Goal: Task Accomplishment & Management: Use online tool/utility

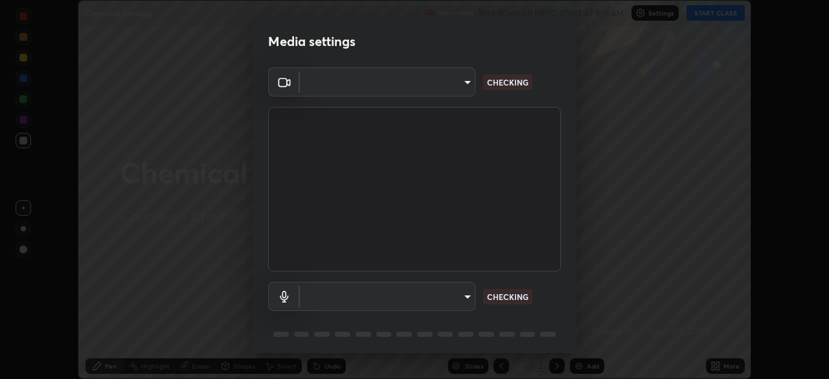
scroll to position [379, 829]
type input "b23672c371ae9b1e2d2e8c1262809c9406dc55f3a12da5c51b420c32c9b17bb4"
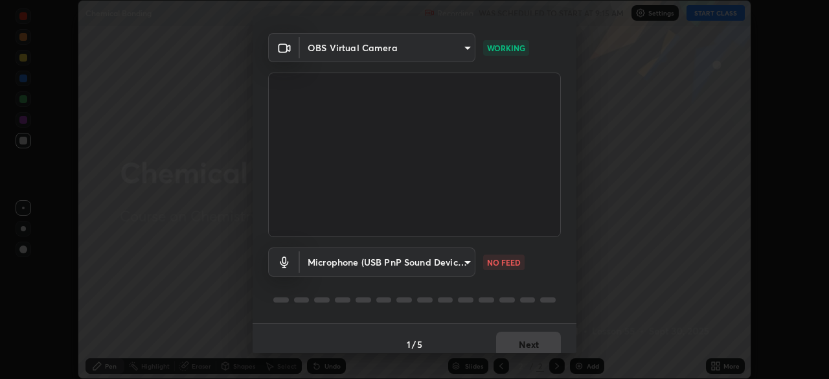
scroll to position [46, 0]
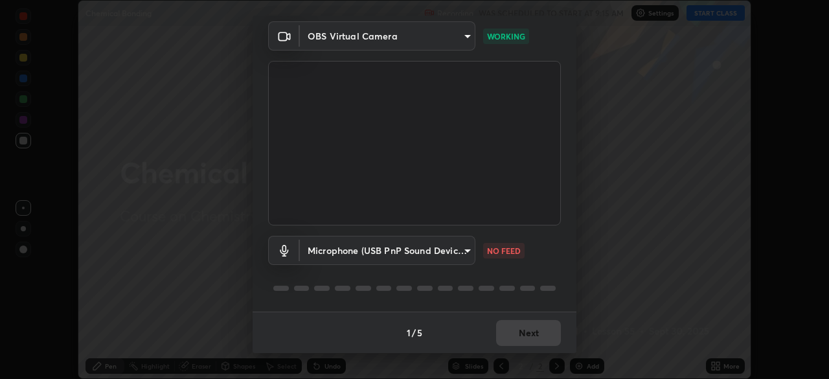
click at [366, 250] on body "Erase all Chemical Bonding Recording WAS SCHEDULED TO START AT 9:15 AM Settings…" at bounding box center [414, 189] width 829 height 379
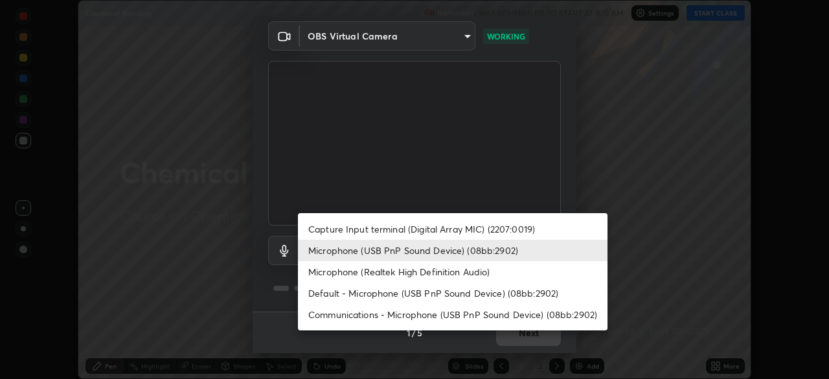
click at [352, 227] on li "Capture Input terminal (Digital Array MIC) (2207:0019)" at bounding box center [453, 228] width 310 height 21
type input "758b4a1384cd149965555262a1eeb6396a7b6835cb637da4506a142b94b972ee"
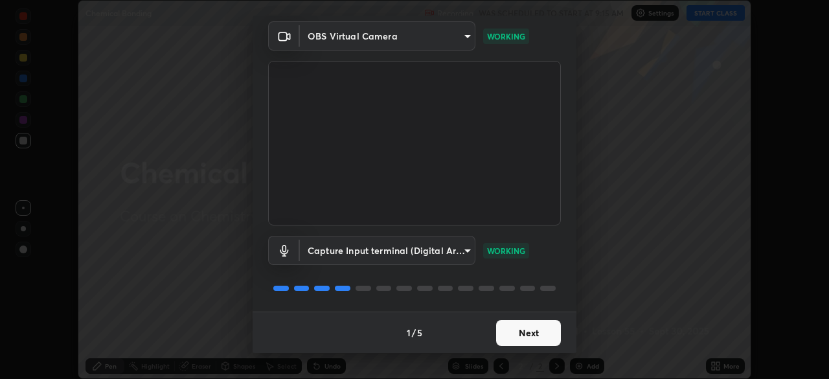
click at [536, 341] on button "Next" at bounding box center [528, 333] width 65 height 26
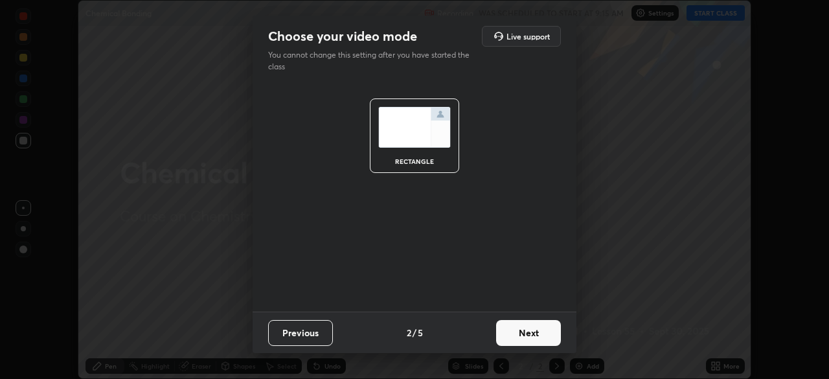
click at [540, 341] on button "Next" at bounding box center [528, 333] width 65 height 26
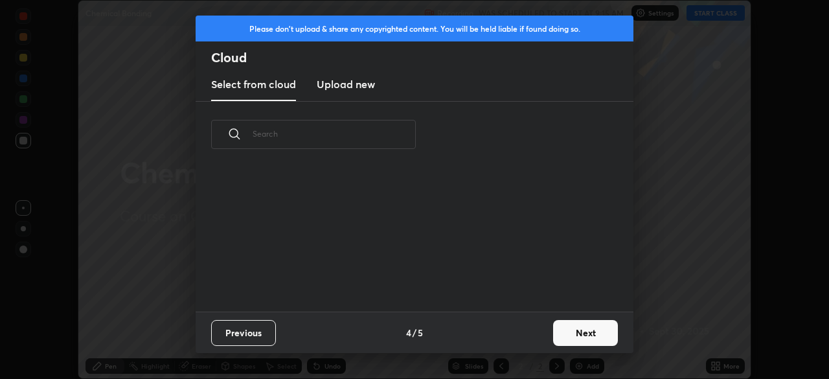
click at [586, 339] on button "Next" at bounding box center [585, 333] width 65 height 26
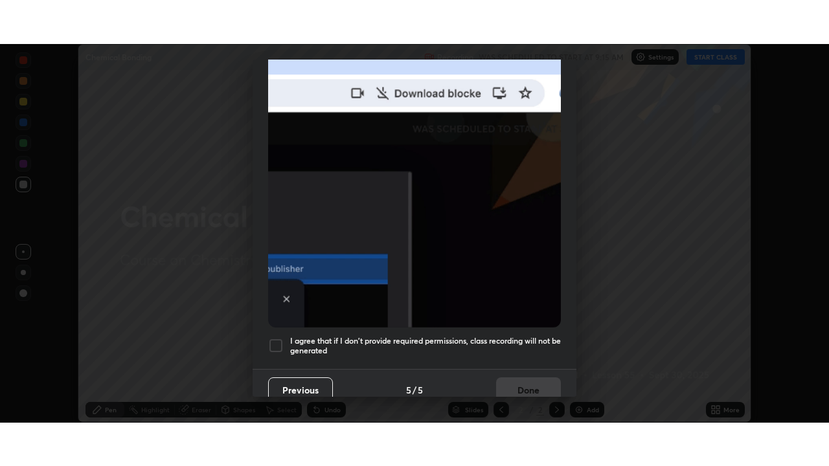
scroll to position [310, 0]
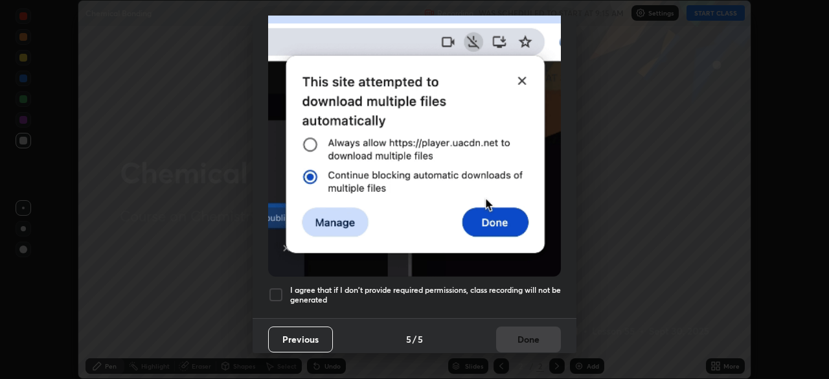
click at [278, 290] on div at bounding box center [276, 295] width 16 height 16
click at [527, 337] on button "Done" at bounding box center [528, 339] width 65 height 26
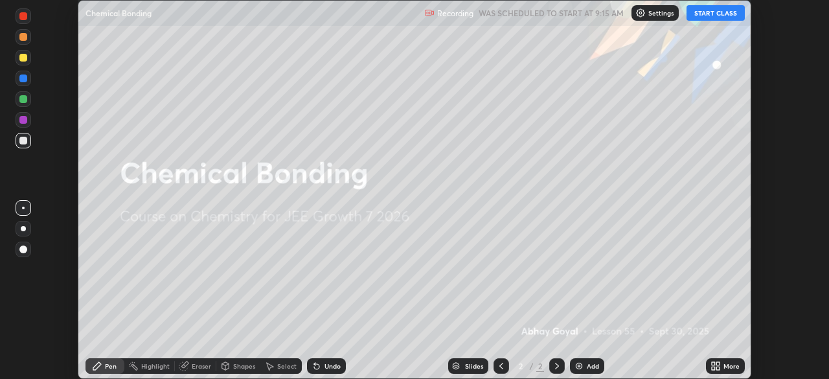
click at [706, 12] on button "START CLASS" at bounding box center [715, 13] width 58 height 16
click at [728, 367] on div "More" at bounding box center [731, 366] width 16 height 6
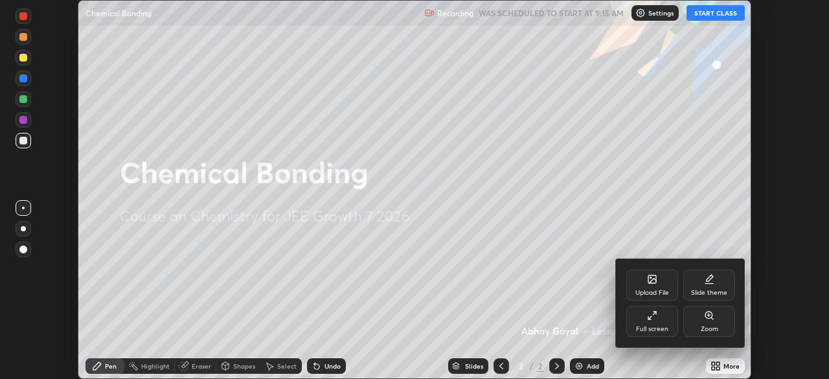
click at [677, 321] on div "Full screen" at bounding box center [652, 321] width 52 height 31
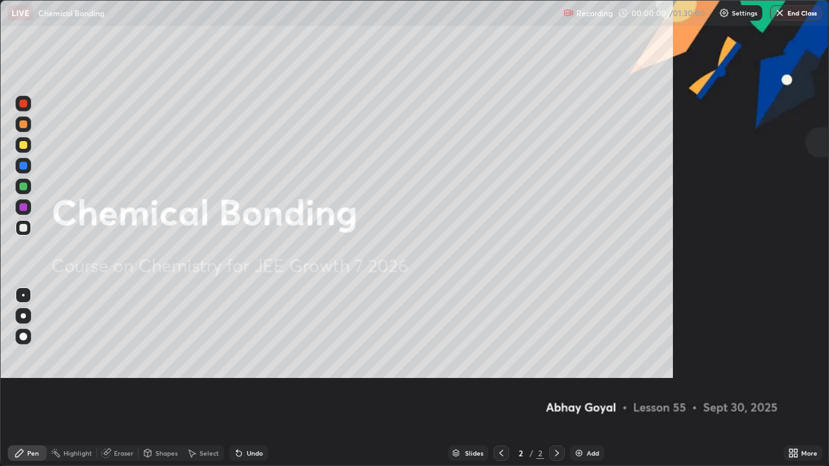
scroll to position [466, 829]
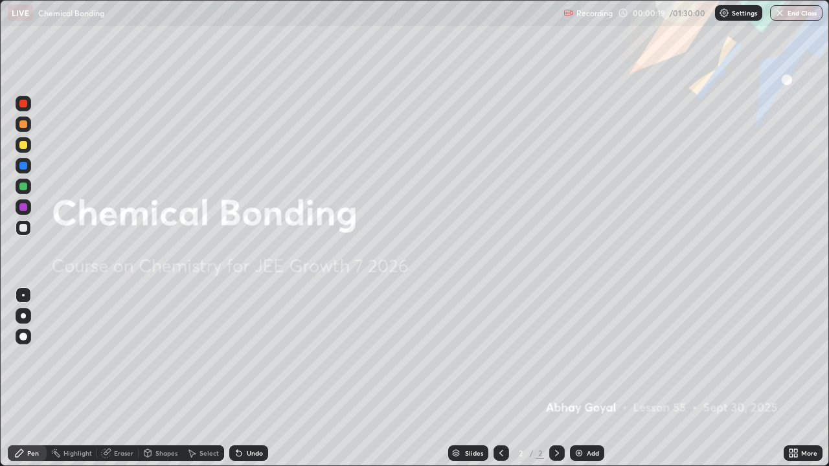
click at [582, 378] on img at bounding box center [579, 453] width 10 height 10
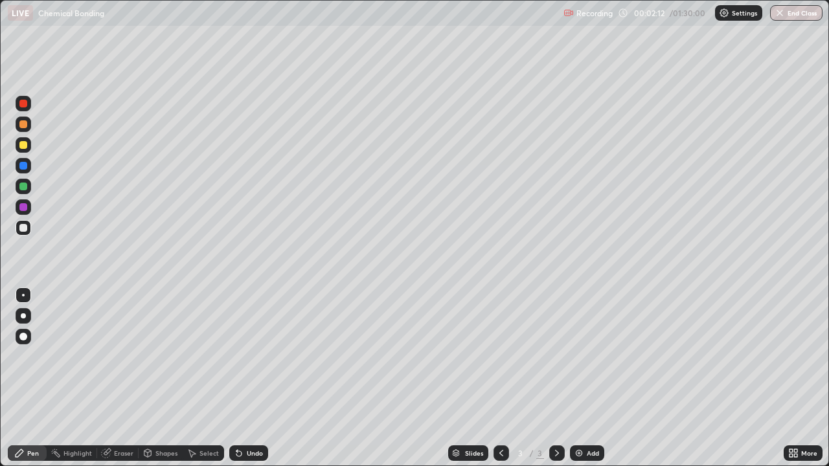
click at [25, 145] on div at bounding box center [23, 145] width 8 height 8
click at [24, 231] on div at bounding box center [23, 228] width 8 height 8
click at [582, 378] on img at bounding box center [579, 453] width 10 height 10
click at [25, 208] on div at bounding box center [23, 207] width 8 height 8
click at [587, 378] on div "Add" at bounding box center [593, 453] width 12 height 6
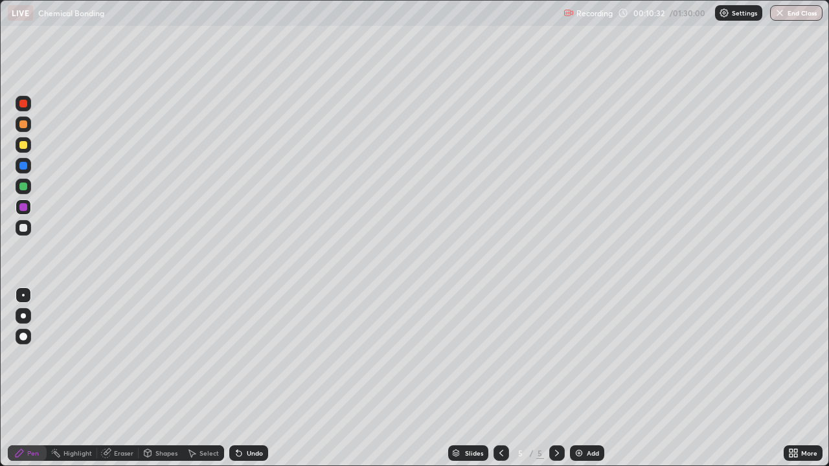
click at [25, 231] on div at bounding box center [23, 228] width 8 height 8
click at [572, 378] on div "Slides 5 / 5 Add" at bounding box center [526, 453] width 516 height 26
click at [585, 378] on div "Add" at bounding box center [587, 454] width 34 height 16
click at [23, 187] on div at bounding box center [23, 187] width 8 height 8
click at [587, 378] on div "Add" at bounding box center [593, 453] width 12 height 6
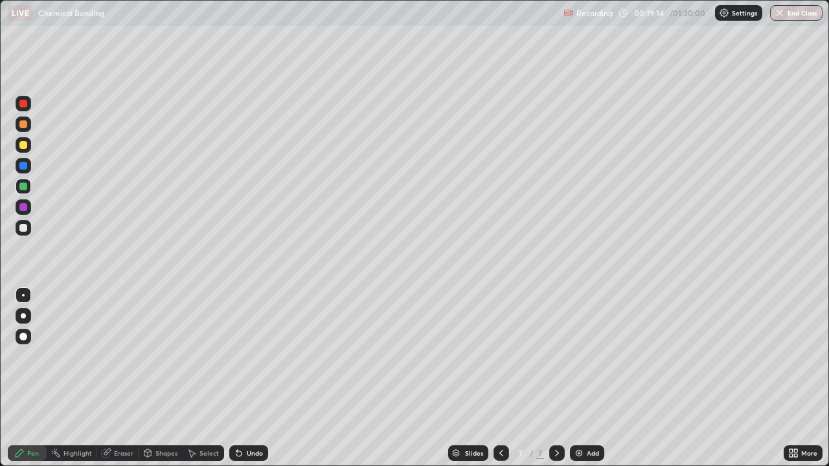
click at [24, 224] on div at bounding box center [23, 228] width 8 height 8
click at [250, 378] on div "Undo" at bounding box center [248, 454] width 39 height 16
click at [247, 378] on div "Undo" at bounding box center [255, 453] width 16 height 6
click at [22, 206] on div at bounding box center [23, 207] width 8 height 8
click at [578, 378] on img at bounding box center [579, 453] width 10 height 10
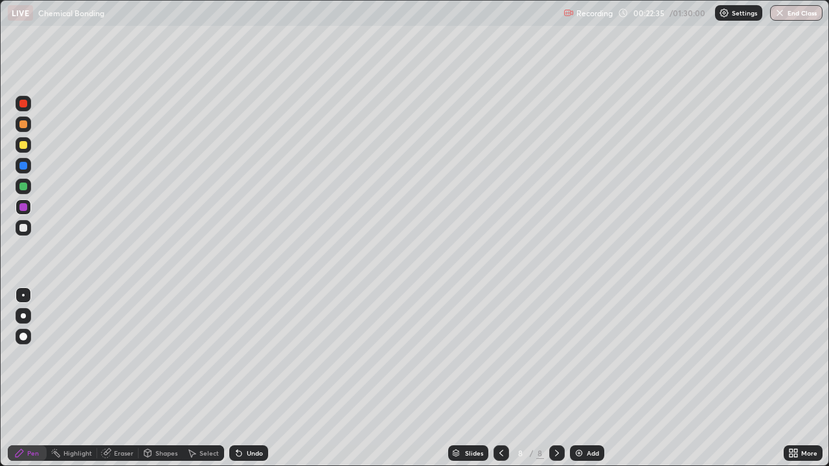
click at [25, 228] on div at bounding box center [23, 228] width 8 height 8
click at [578, 378] on img at bounding box center [579, 453] width 10 height 10
click at [26, 144] on div at bounding box center [23, 145] width 8 height 8
click at [21, 229] on div at bounding box center [23, 228] width 8 height 8
click at [589, 378] on div "Add" at bounding box center [593, 453] width 12 height 6
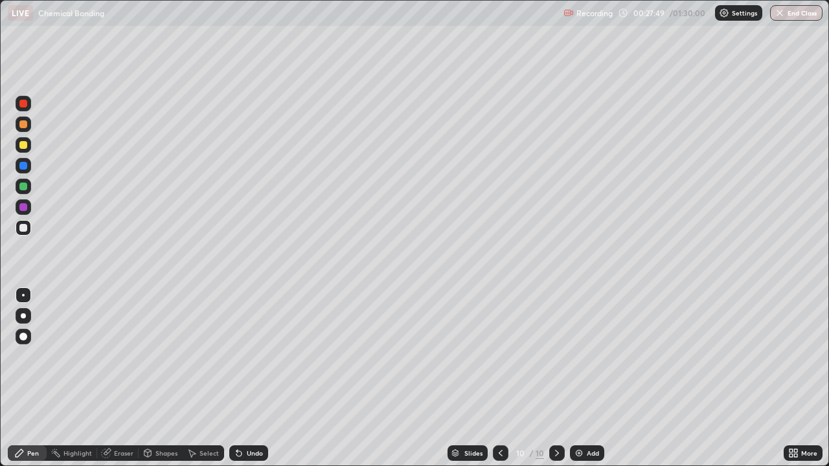
click at [28, 187] on div at bounding box center [24, 187] width 16 height 16
click at [23, 227] on div at bounding box center [23, 228] width 8 height 8
click at [258, 378] on div "Undo" at bounding box center [248, 454] width 39 height 16
click at [258, 378] on div "Undo" at bounding box center [255, 453] width 16 height 6
click at [589, 378] on div "Add" at bounding box center [593, 453] width 12 height 6
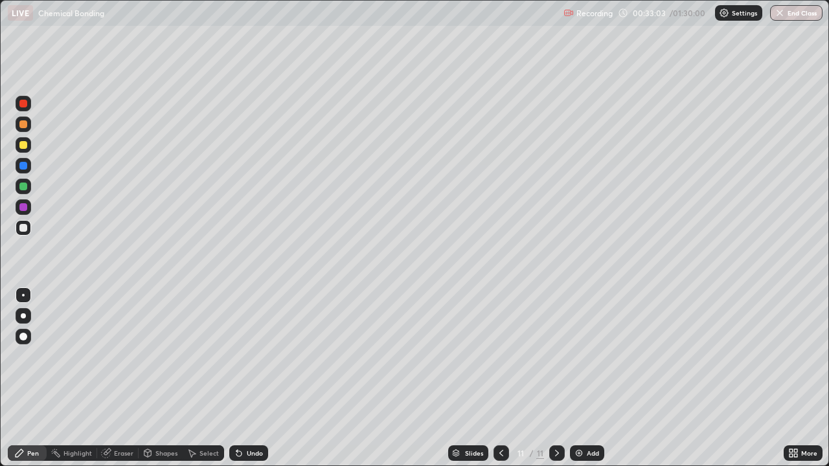
click at [580, 378] on div "Slides 11 / 11 Add" at bounding box center [526, 453] width 516 height 26
click at [591, 378] on div "Add" at bounding box center [587, 454] width 34 height 16
click at [26, 142] on div at bounding box center [23, 145] width 8 height 8
click at [582, 378] on img at bounding box center [579, 453] width 10 height 10
click at [591, 378] on div "Add" at bounding box center [593, 453] width 12 height 6
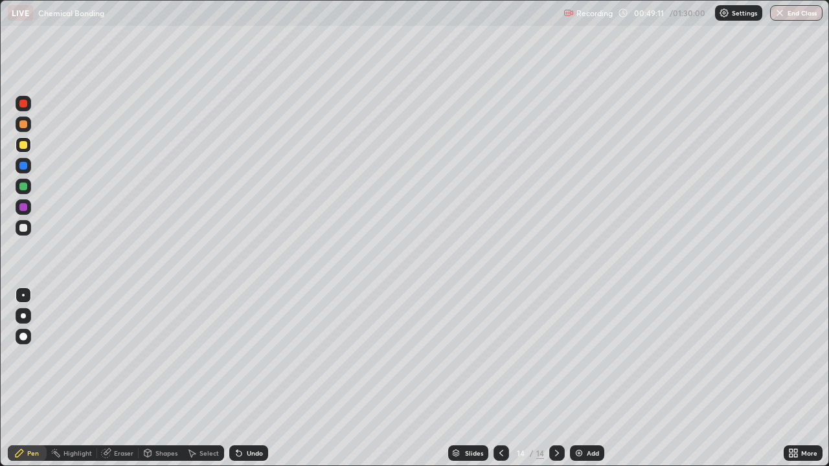
click at [589, 378] on div "Add" at bounding box center [593, 453] width 12 height 6
click at [589, 378] on div "Add" at bounding box center [587, 454] width 34 height 16
click at [500, 378] on icon at bounding box center [501, 453] width 10 height 10
click at [554, 378] on icon at bounding box center [557, 453] width 10 height 10
click at [555, 378] on icon at bounding box center [557, 453] width 4 height 6
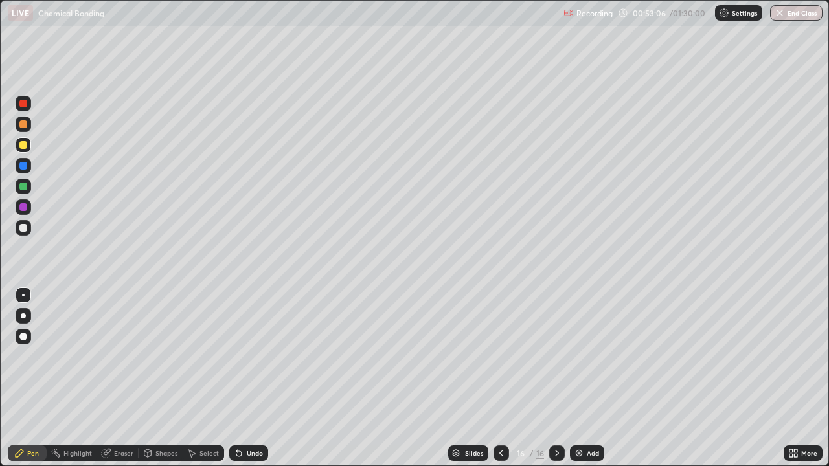
click at [587, 378] on div "Add" at bounding box center [593, 453] width 12 height 6
click at [159, 378] on div "Shapes" at bounding box center [166, 453] width 22 height 6
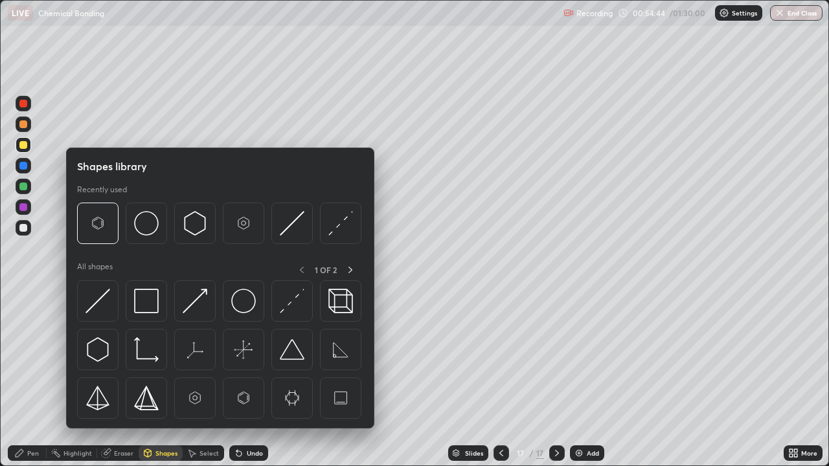
click at [201, 378] on div "Select" at bounding box center [208, 453] width 19 height 6
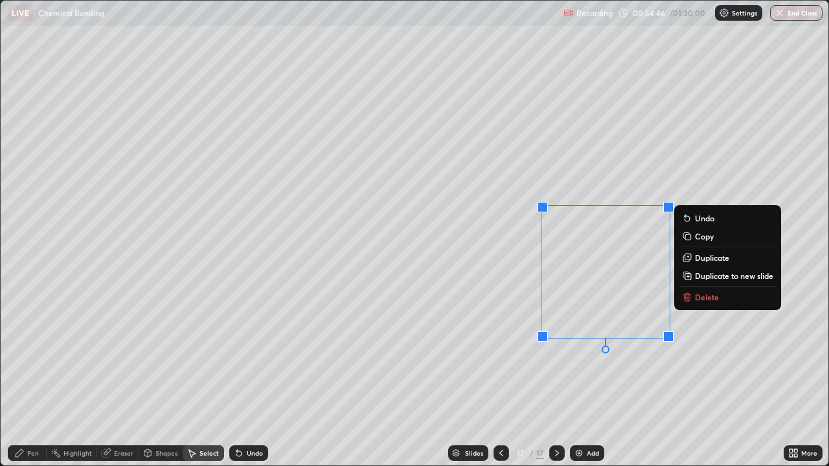
click at [721, 259] on p "Duplicate" at bounding box center [712, 258] width 34 height 10
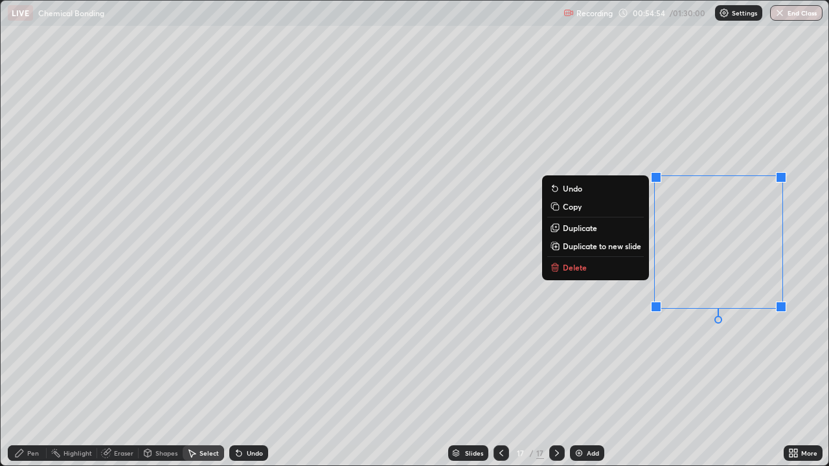
click at [699, 354] on div "0 ° Undo Copy Duplicate Duplicate to new slide Delete" at bounding box center [415, 233] width 828 height 465
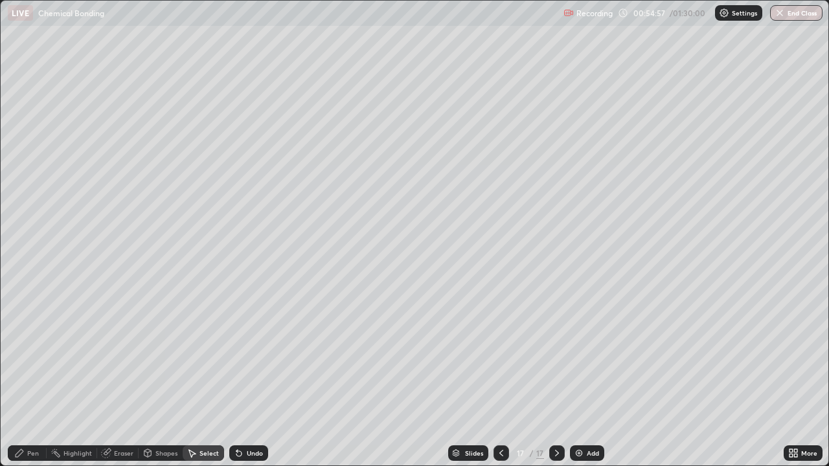
click at [32, 378] on div "Pen" at bounding box center [33, 453] width 12 height 6
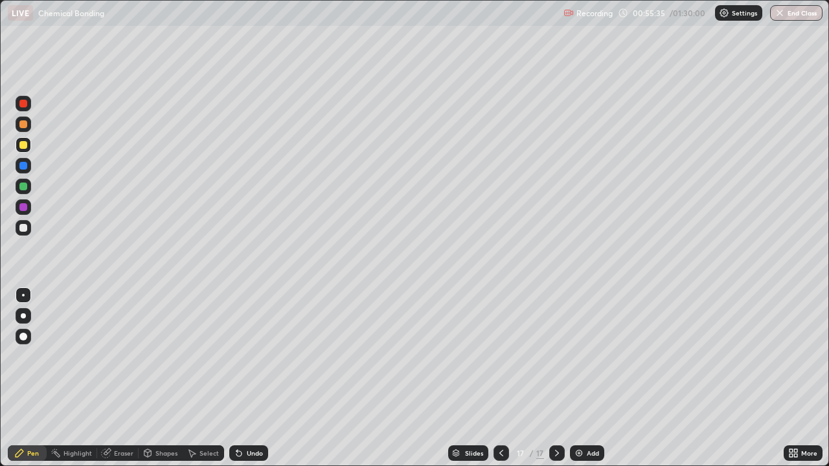
click at [210, 378] on div "Select" at bounding box center [208, 453] width 19 height 6
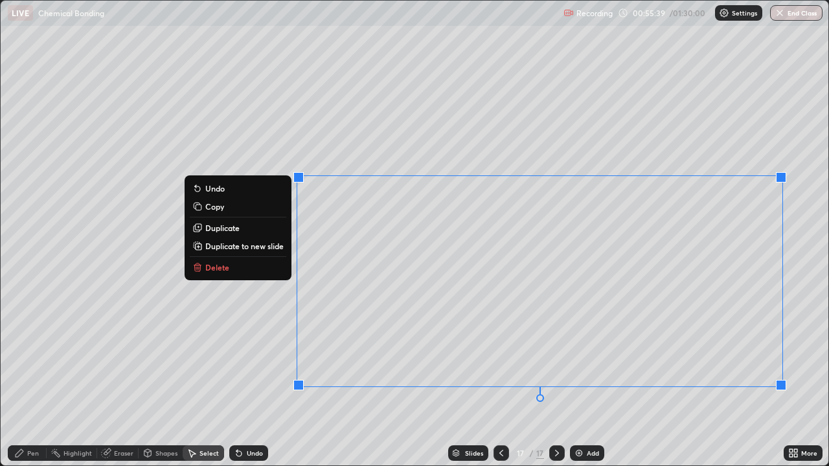
click at [234, 267] on button "Delete" at bounding box center [238, 268] width 96 height 16
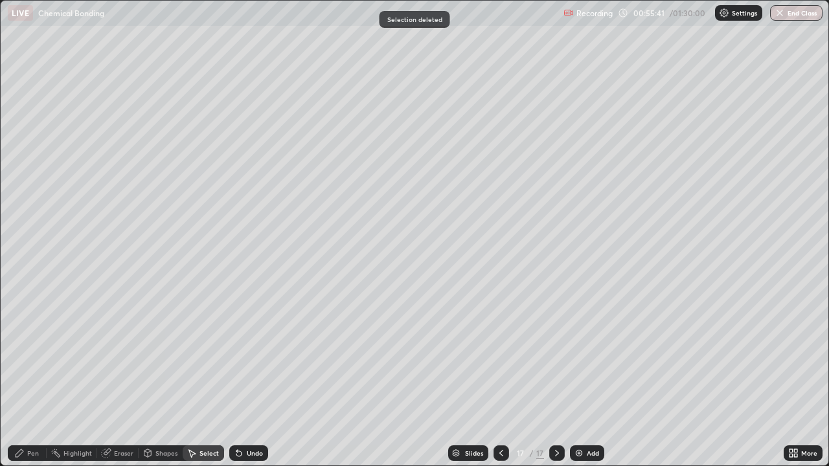
click at [41, 378] on div "Pen" at bounding box center [27, 453] width 39 height 26
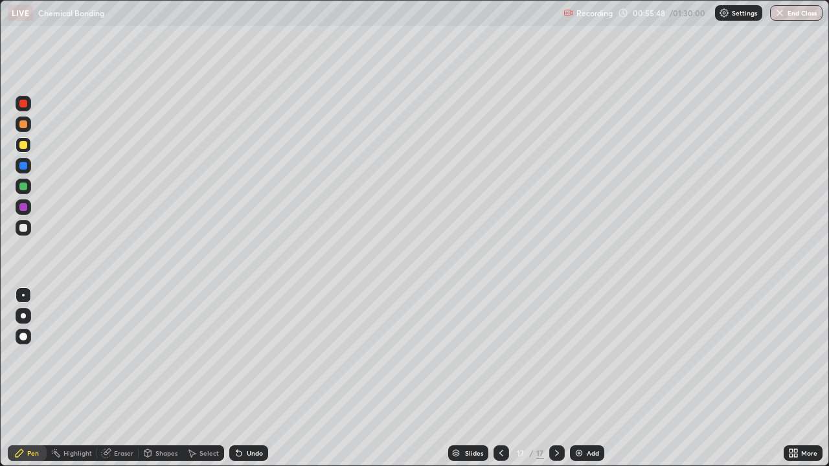
click at [123, 378] on div "Eraser" at bounding box center [123, 453] width 19 height 6
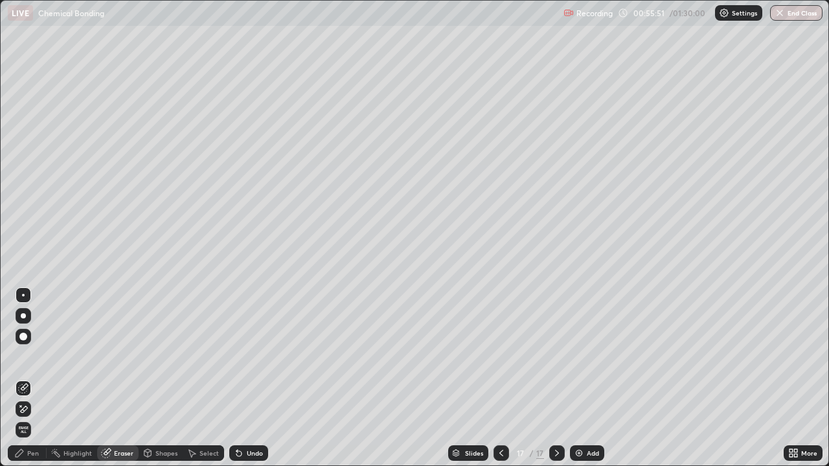
click at [30, 378] on div "Pen" at bounding box center [33, 453] width 12 height 6
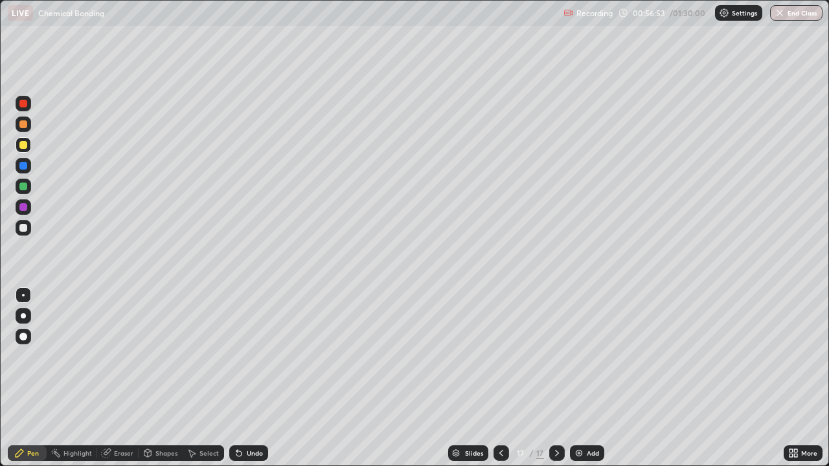
click at [17, 166] on div at bounding box center [24, 166] width 16 height 16
click at [255, 378] on div "Undo" at bounding box center [248, 454] width 39 height 16
click at [247, 378] on div "Undo" at bounding box center [255, 453] width 16 height 6
click at [249, 378] on div "Undo" at bounding box center [248, 454] width 39 height 16
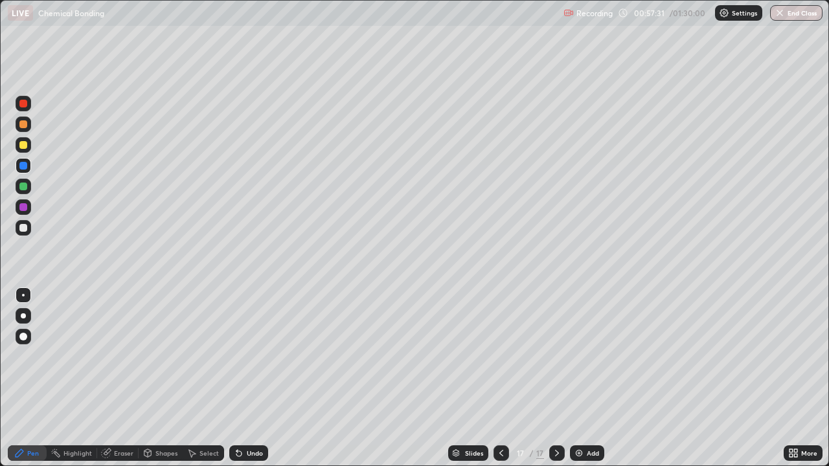
click at [253, 378] on div "Undo" at bounding box center [255, 453] width 16 height 6
click at [252, 378] on div "Undo" at bounding box center [255, 453] width 16 height 6
click at [253, 378] on div "Undo" at bounding box center [255, 453] width 16 height 6
click at [256, 378] on div "Undo" at bounding box center [255, 453] width 16 height 6
click at [23, 185] on div at bounding box center [23, 187] width 8 height 8
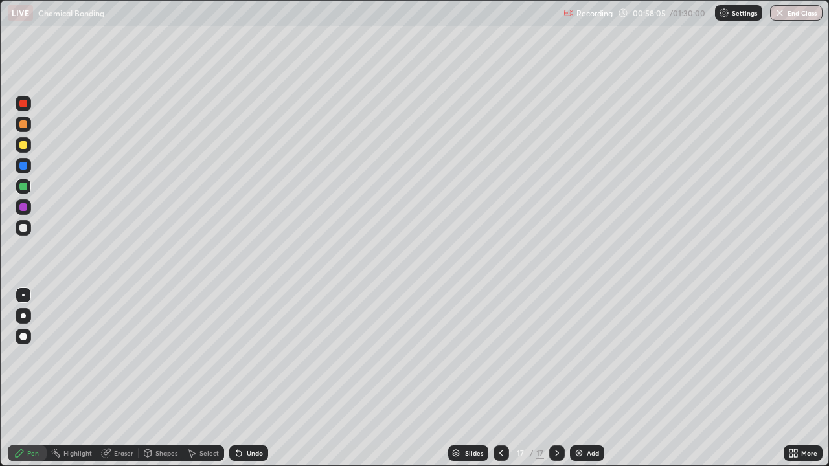
click at [126, 378] on div "Eraser" at bounding box center [123, 453] width 19 height 6
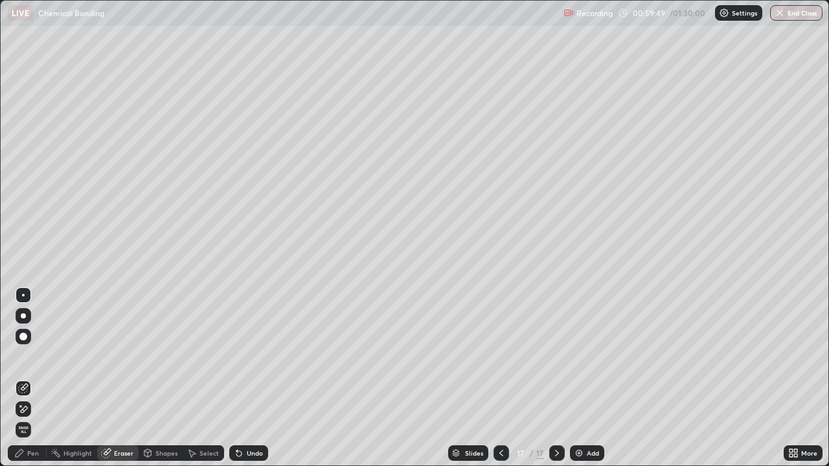
click at [32, 378] on div "Pen" at bounding box center [33, 453] width 12 height 6
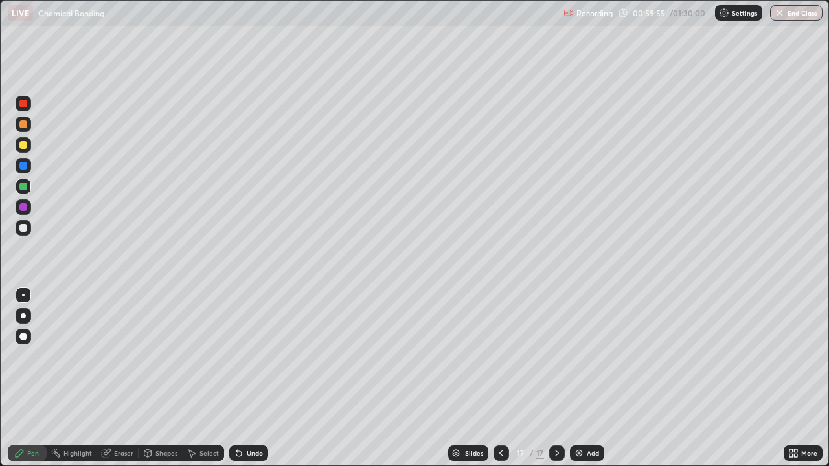
click at [591, 378] on div "Add" at bounding box center [593, 453] width 12 height 6
click at [502, 378] on icon at bounding box center [501, 453] width 10 height 10
click at [558, 378] on icon at bounding box center [557, 453] width 4 height 6
click at [21, 139] on div at bounding box center [24, 145] width 16 height 16
click at [23, 230] on div at bounding box center [23, 228] width 8 height 8
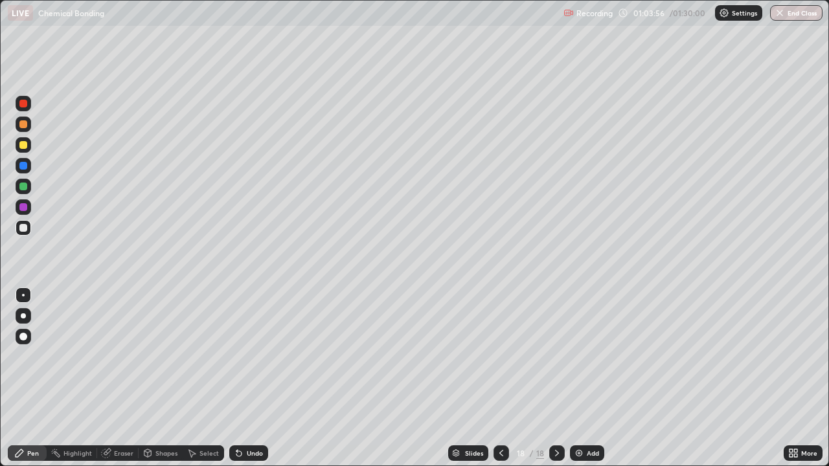
click at [24, 210] on div at bounding box center [23, 207] width 8 height 8
click at [592, 378] on div "Slides 18 / 18 Add" at bounding box center [526, 453] width 516 height 26
click at [582, 378] on img at bounding box center [579, 453] width 10 height 10
click at [18, 229] on div at bounding box center [24, 228] width 16 height 16
click at [27, 209] on div at bounding box center [23, 207] width 8 height 8
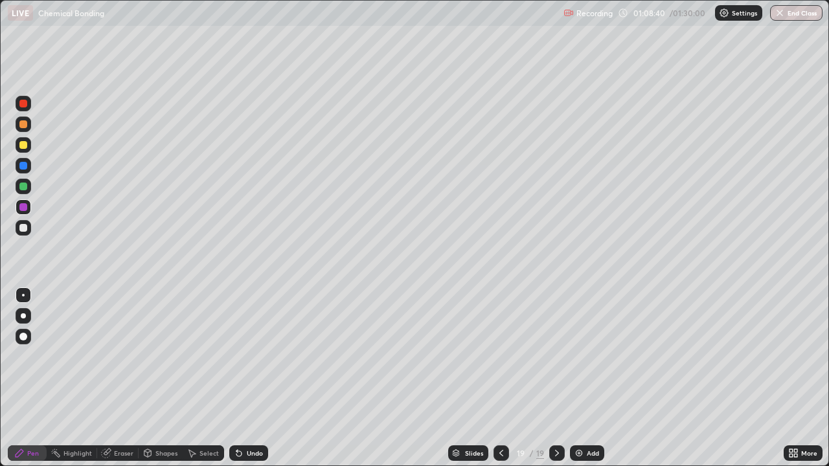
click at [23, 231] on div at bounding box center [23, 228] width 8 height 8
click at [595, 378] on div "Slides 19 / 19 Add" at bounding box center [526, 453] width 516 height 26
click at [582, 378] on img at bounding box center [579, 453] width 10 height 10
click at [130, 378] on div "Eraser" at bounding box center [123, 453] width 19 height 6
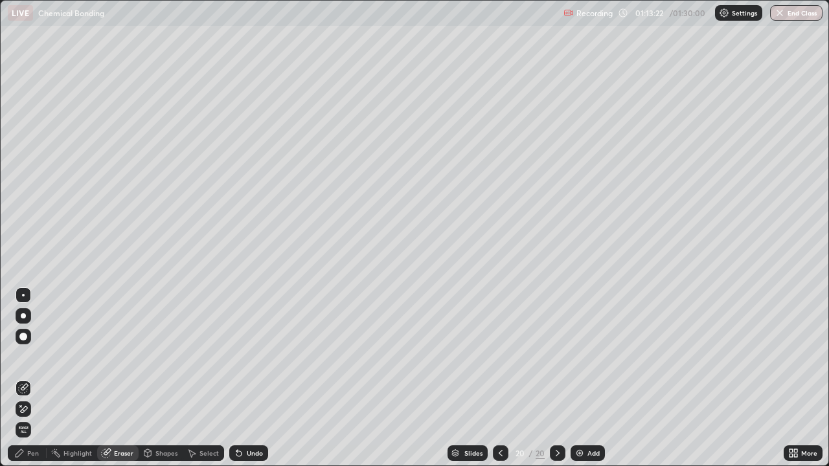
click at [32, 378] on div "Pen" at bounding box center [33, 453] width 12 height 6
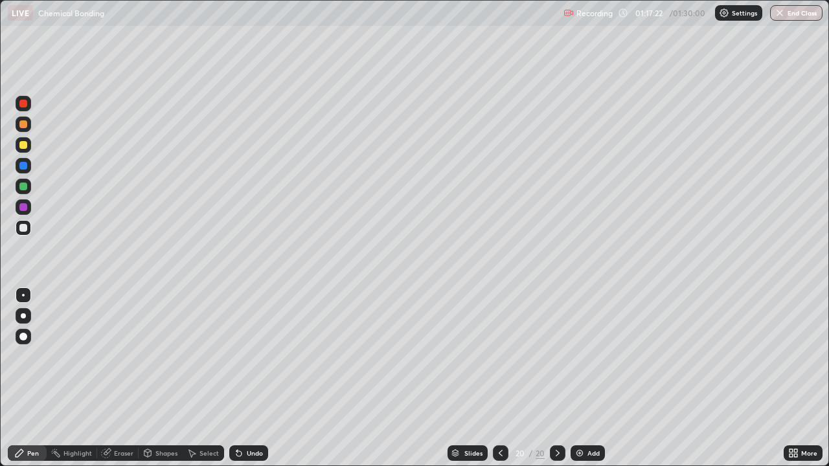
click at [587, 378] on div "Add" at bounding box center [588, 454] width 34 height 16
click at [582, 378] on div "Add" at bounding box center [587, 454] width 34 height 16
click at [598, 378] on div "Add" at bounding box center [593, 453] width 12 height 6
click at [611, 378] on div "Slides 23 / 23 Add" at bounding box center [526, 453] width 516 height 26
click at [122, 378] on div "Eraser" at bounding box center [123, 453] width 19 height 6
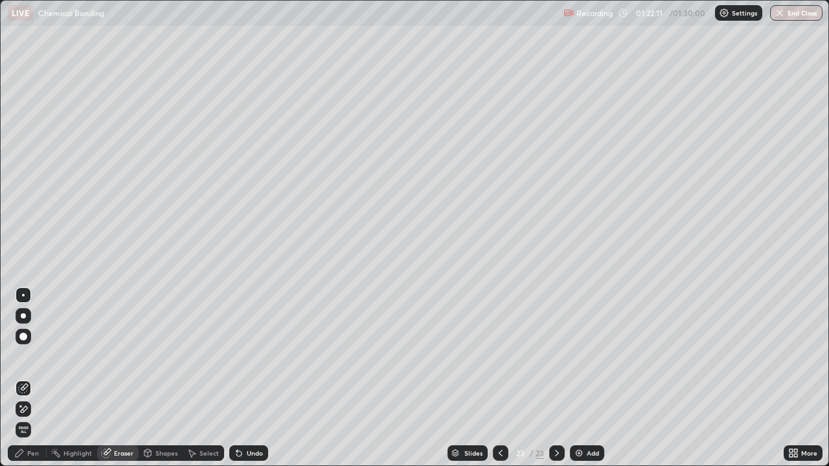
click at [28, 378] on div "Pen" at bounding box center [33, 453] width 12 height 6
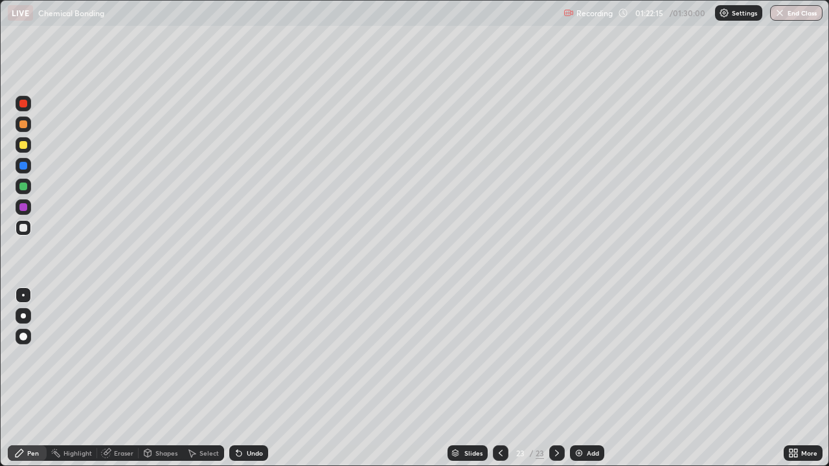
click at [246, 378] on div "Undo" at bounding box center [248, 454] width 39 height 16
click at [249, 378] on div "Undo" at bounding box center [255, 453] width 16 height 6
click at [27, 185] on div at bounding box center [23, 187] width 8 height 8
click at [253, 378] on div "Undo" at bounding box center [255, 453] width 16 height 6
click at [791, 17] on button "End Class" at bounding box center [796, 13] width 51 height 16
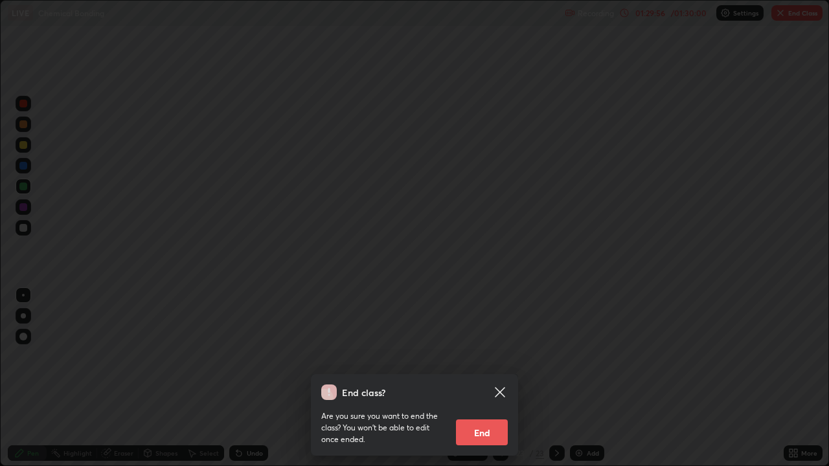
click at [473, 378] on button "End" at bounding box center [482, 433] width 52 height 26
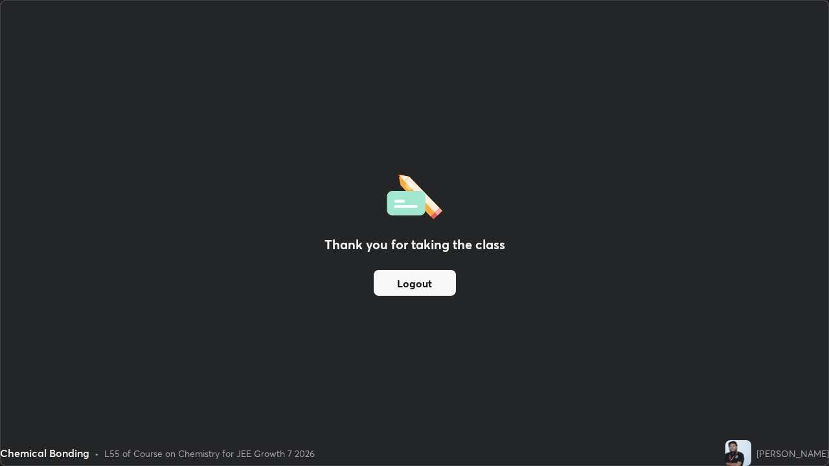
click at [436, 275] on button "Logout" at bounding box center [415, 283] width 82 height 26
